Goal: Task Accomplishment & Management: Use online tool/utility

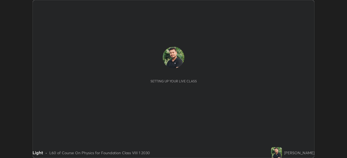
scroll to position [158, 346]
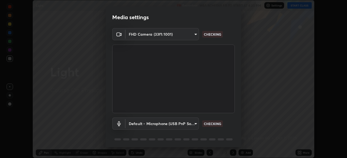
type input "f214d892c1ea21fc9911be358f21603cf7c671268a3f3fdd0c8c81d5790bf436"
type input "default"
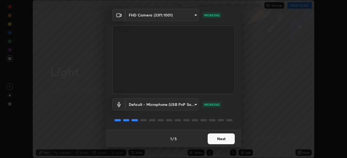
click at [219, 138] on button "Next" at bounding box center [220, 139] width 27 height 11
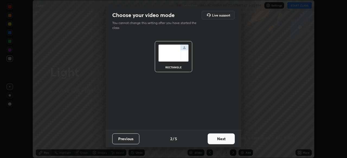
scroll to position [0, 0]
click at [219, 138] on button "Next" at bounding box center [220, 139] width 27 height 11
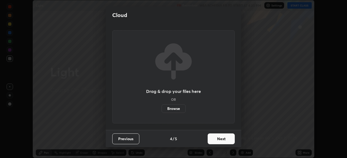
click at [222, 138] on button "Next" at bounding box center [220, 139] width 27 height 11
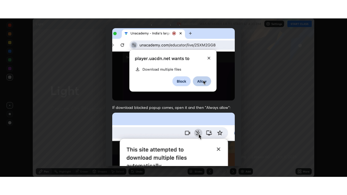
scroll to position [130, 0]
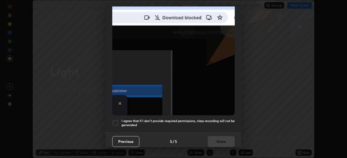
click at [115, 120] on div at bounding box center [115, 123] width 6 height 6
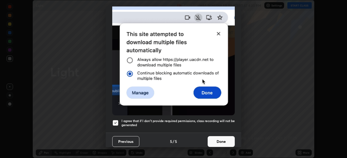
click at [214, 141] on button "Done" at bounding box center [220, 141] width 27 height 11
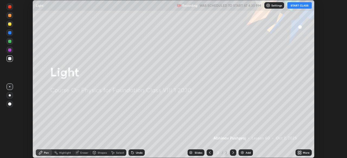
click at [301, 8] on button "START CLASS" at bounding box center [299, 5] width 24 height 6
click at [300, 154] on icon at bounding box center [299, 153] width 1 height 1
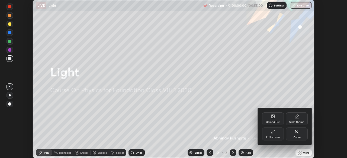
click at [275, 131] on div "Full screen" at bounding box center [273, 134] width 22 height 13
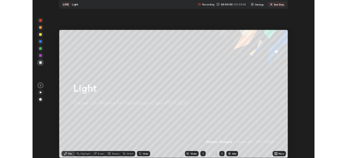
scroll to position [195, 347]
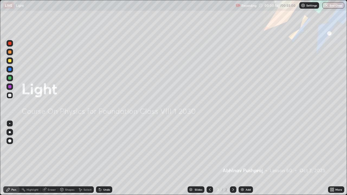
click at [244, 158] on div "Add" at bounding box center [245, 189] width 14 height 6
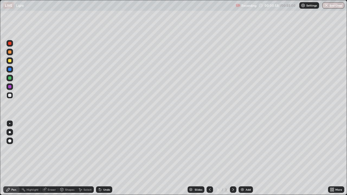
click at [11, 62] on div at bounding box center [9, 60] width 3 height 3
click at [10, 96] on div at bounding box center [9, 95] width 3 height 3
click at [109, 158] on div "Undo" at bounding box center [104, 189] width 16 height 6
click at [246, 158] on div "Add" at bounding box center [247, 189] width 5 height 3
click at [9, 79] on div at bounding box center [9, 77] width 3 height 3
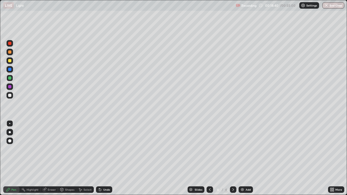
click at [9, 95] on div at bounding box center [9, 95] width 3 height 3
click at [10, 87] on div at bounding box center [9, 86] width 3 height 3
click at [11, 158] on div "Pen" at bounding box center [11, 189] width 16 height 6
click at [8, 94] on div at bounding box center [9, 95] width 6 height 6
click at [9, 79] on div at bounding box center [9, 77] width 3 height 3
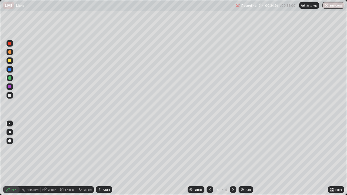
click at [9, 97] on div at bounding box center [9, 95] width 3 height 3
click at [247, 158] on div "Add" at bounding box center [247, 189] width 5 height 3
click at [210, 158] on icon at bounding box center [209, 189] width 4 height 4
click at [209, 158] on icon at bounding box center [209, 189] width 4 height 4
click at [232, 158] on icon at bounding box center [233, 189] width 4 height 4
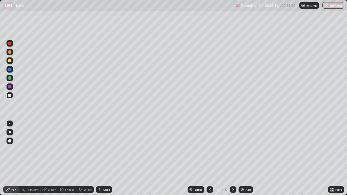
click at [233, 158] on icon at bounding box center [233, 189] width 4 height 4
click at [105, 158] on div "Undo" at bounding box center [104, 189] width 16 height 6
click at [53, 158] on div "Eraser" at bounding box center [52, 189] width 8 height 3
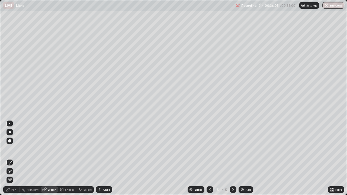
click at [10, 158] on div "Pen" at bounding box center [11, 189] width 16 height 6
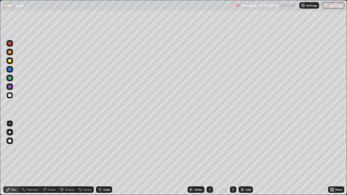
click at [244, 158] on div "Add" at bounding box center [245, 189] width 14 height 6
click at [11, 61] on div at bounding box center [9, 60] width 3 height 3
click at [10, 95] on div at bounding box center [9, 95] width 3 height 3
click at [333, 5] on button "End Class" at bounding box center [333, 5] width 22 height 6
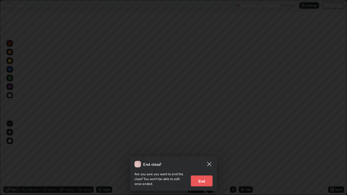
click at [200, 158] on button "End" at bounding box center [202, 180] width 22 height 11
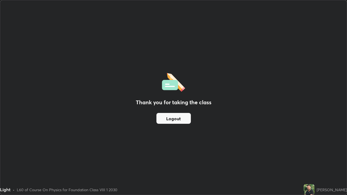
click at [185, 116] on button "Logout" at bounding box center [173, 118] width 34 height 11
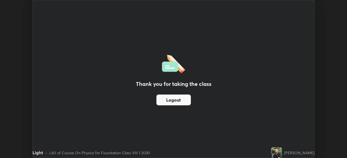
scroll to position [26920, 26732]
